Goal: Navigation & Orientation: Find specific page/section

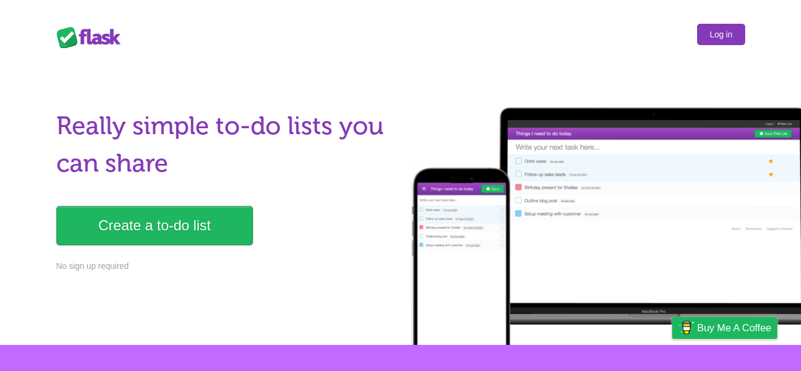
click at [703, 28] on link "Log in" at bounding box center [720, 34] width 47 height 21
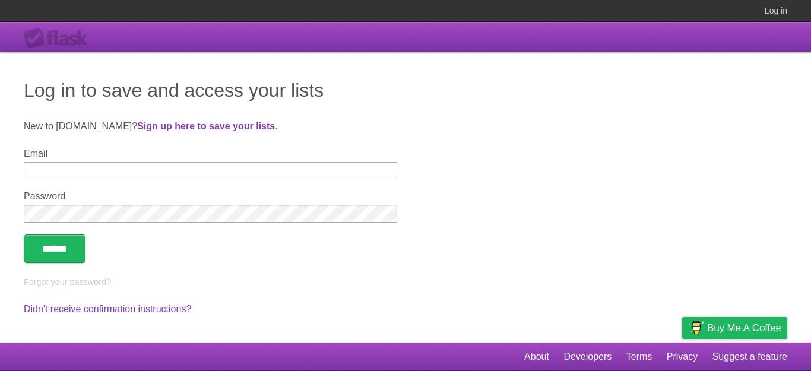
type input "**********"
click at [60, 258] on input "******" at bounding box center [55, 249] width 62 height 28
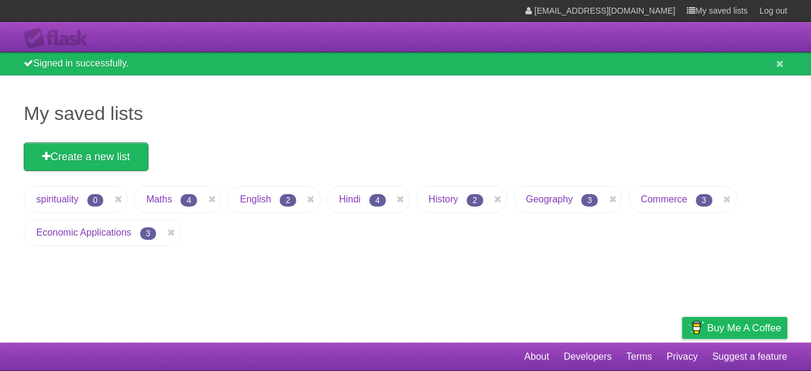
click at [161, 199] on link "Maths" at bounding box center [159, 199] width 26 height 10
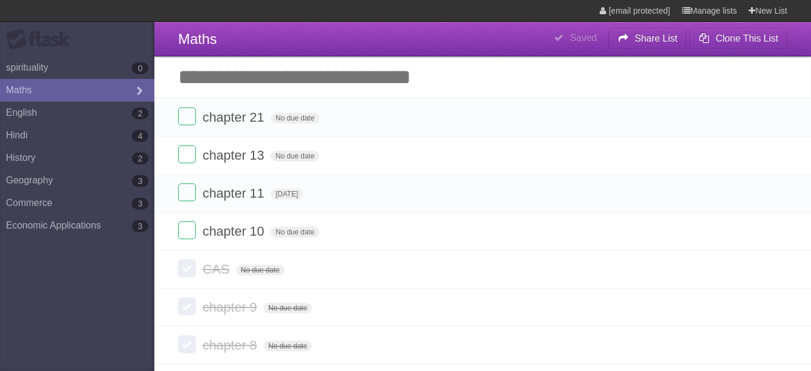
type span "[DATE]"
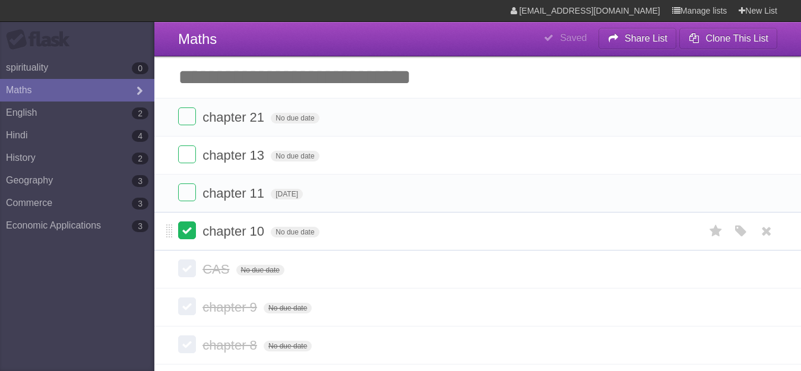
click at [189, 233] on label at bounding box center [187, 230] width 18 height 18
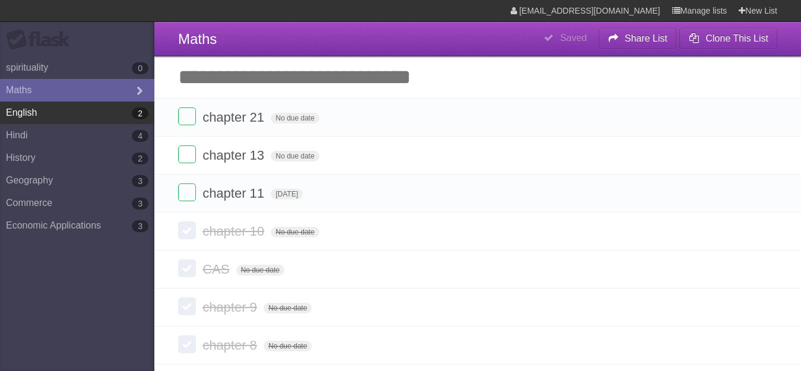
click at [66, 119] on link "English 2" at bounding box center [77, 113] width 154 height 23
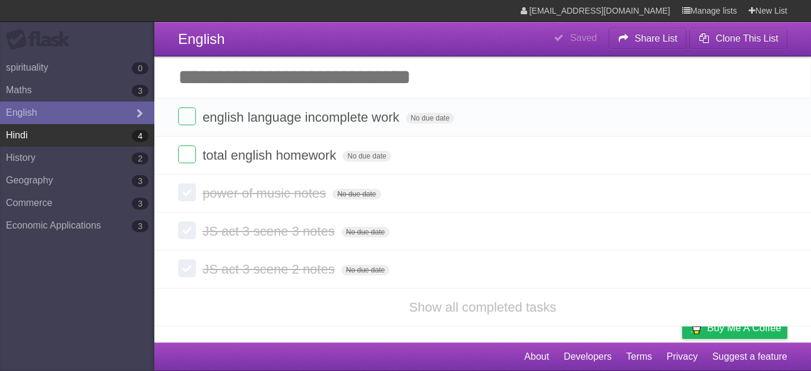
click at [74, 139] on link "Hindi 4" at bounding box center [77, 135] width 154 height 23
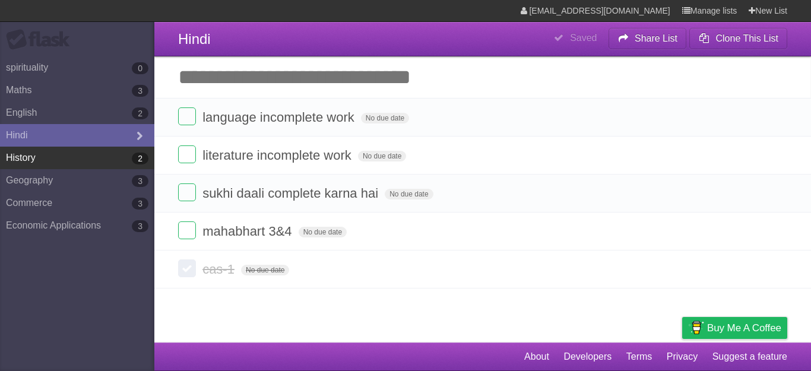
click at [75, 154] on link "History 2" at bounding box center [77, 158] width 154 height 23
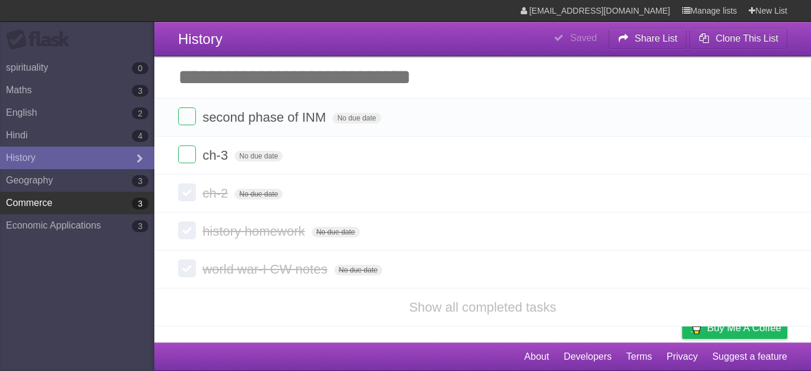
click at [107, 209] on link "Commerce 3" at bounding box center [77, 203] width 154 height 23
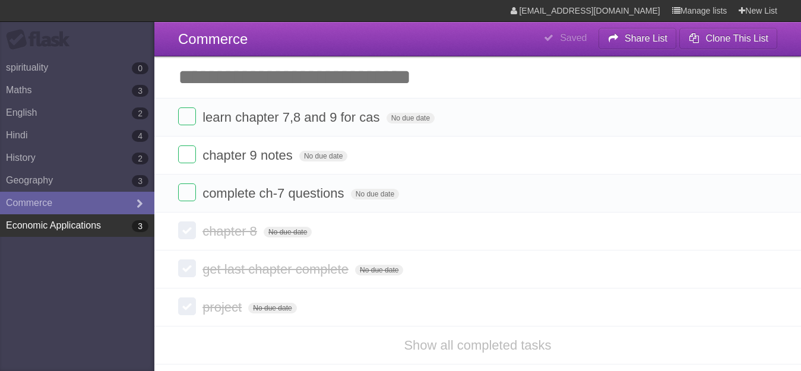
click at [78, 229] on link "Economic Applications 3" at bounding box center [77, 225] width 154 height 23
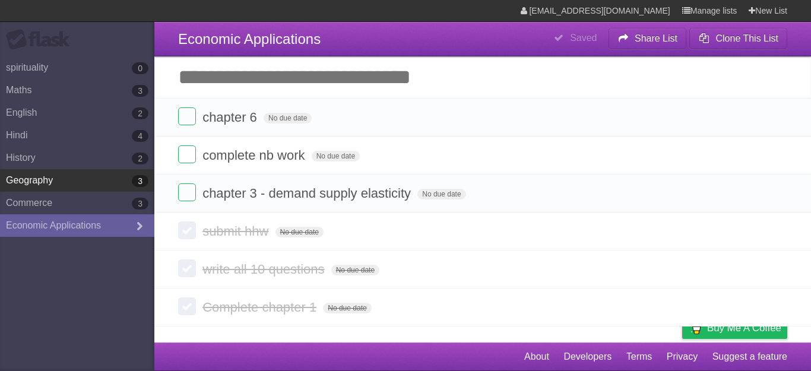
click at [83, 176] on link "Geography 3" at bounding box center [77, 180] width 154 height 23
